Goal: Task Accomplishment & Management: Use online tool/utility

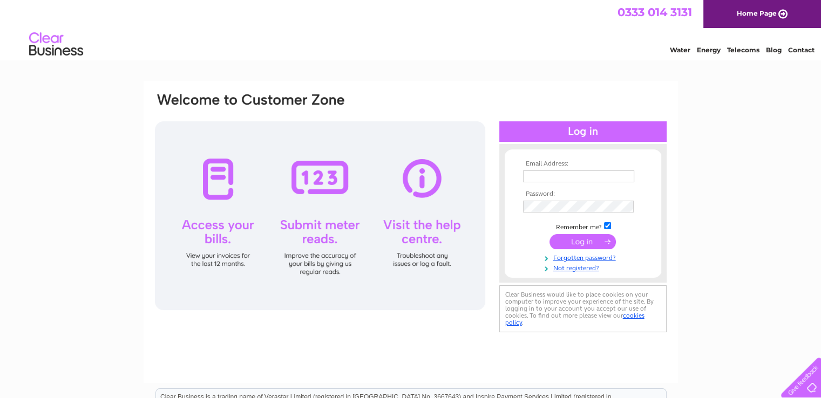
type input "janecolbeck@gmail.com"
click at [583, 245] on input "submit" at bounding box center [582, 241] width 66 height 15
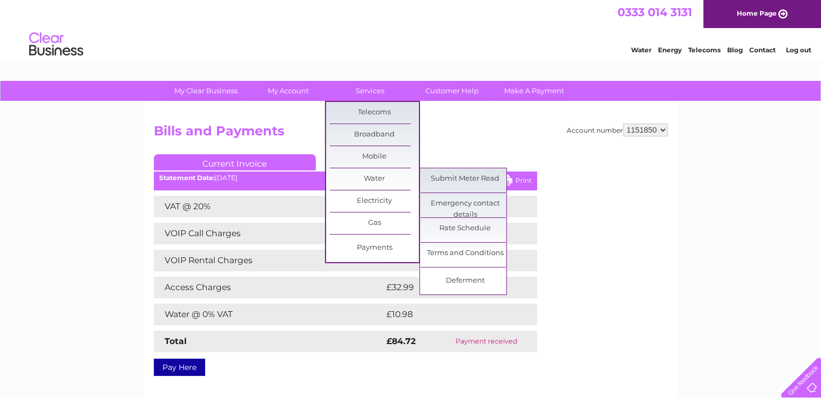
click at [436, 180] on link "Submit Meter Read" at bounding box center [464, 179] width 89 height 22
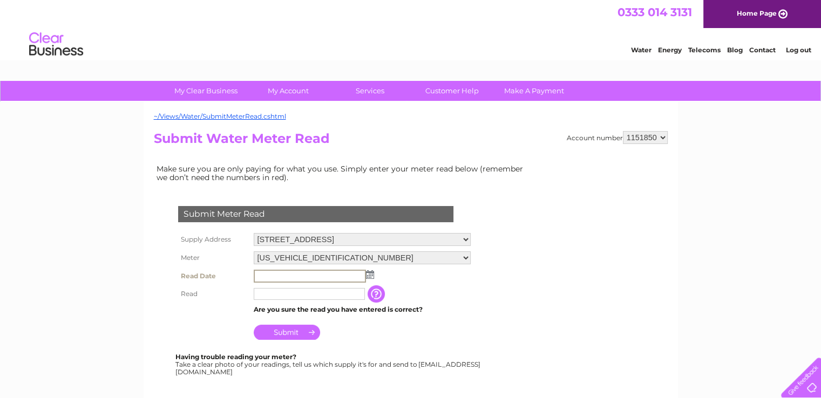
click at [269, 276] on input "text" at bounding box center [310, 276] width 112 height 13
click at [366, 273] on img at bounding box center [370, 274] width 8 height 9
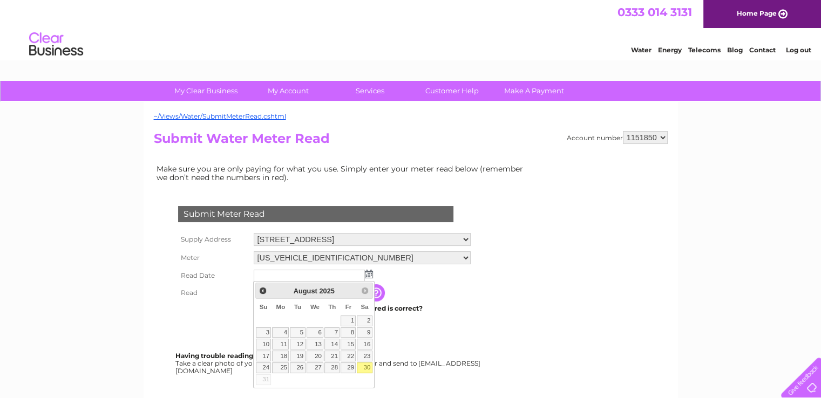
click at [365, 366] on link "30" at bounding box center [364, 368] width 15 height 11
type input "2025/08/30"
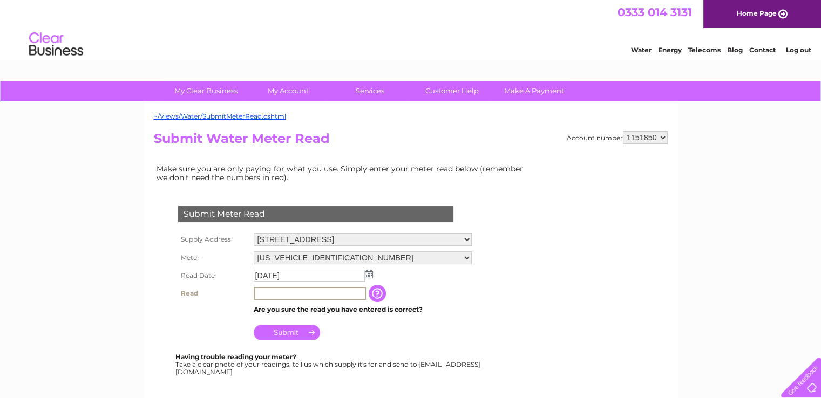
click at [268, 292] on input "text" at bounding box center [310, 293] width 112 height 13
click at [384, 298] on input "button" at bounding box center [378, 293] width 19 height 17
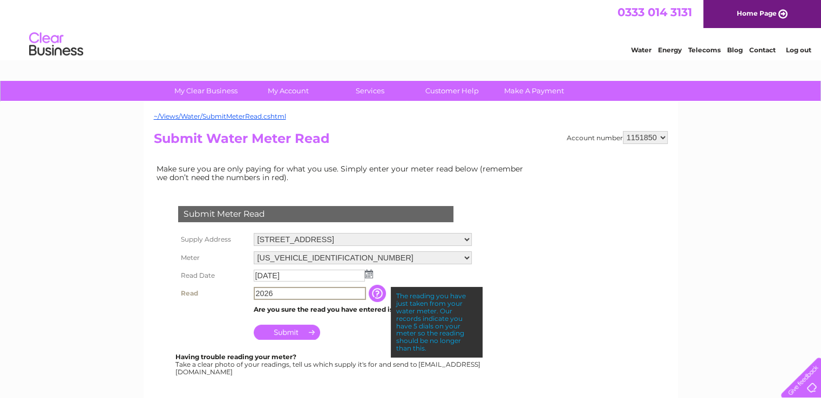
click at [276, 291] on input "2026" at bounding box center [310, 293] width 112 height 13
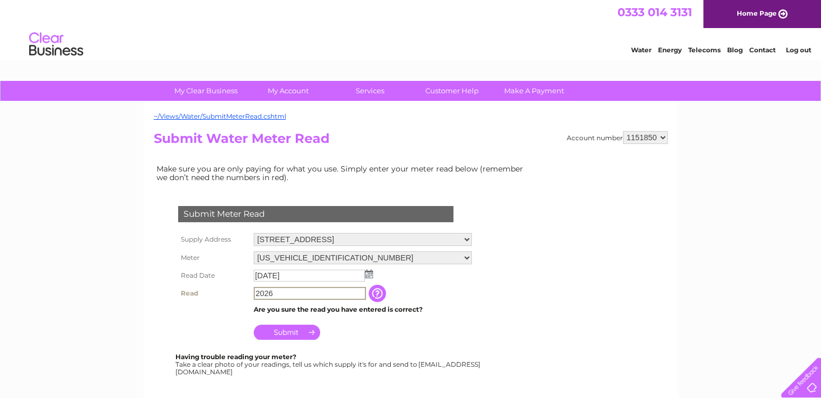
click at [257, 292] on input "2026" at bounding box center [310, 293] width 112 height 13
type input "02026"
click at [294, 333] on input "Submit" at bounding box center [287, 331] width 66 height 15
